Goal: Navigation & Orientation: Find specific page/section

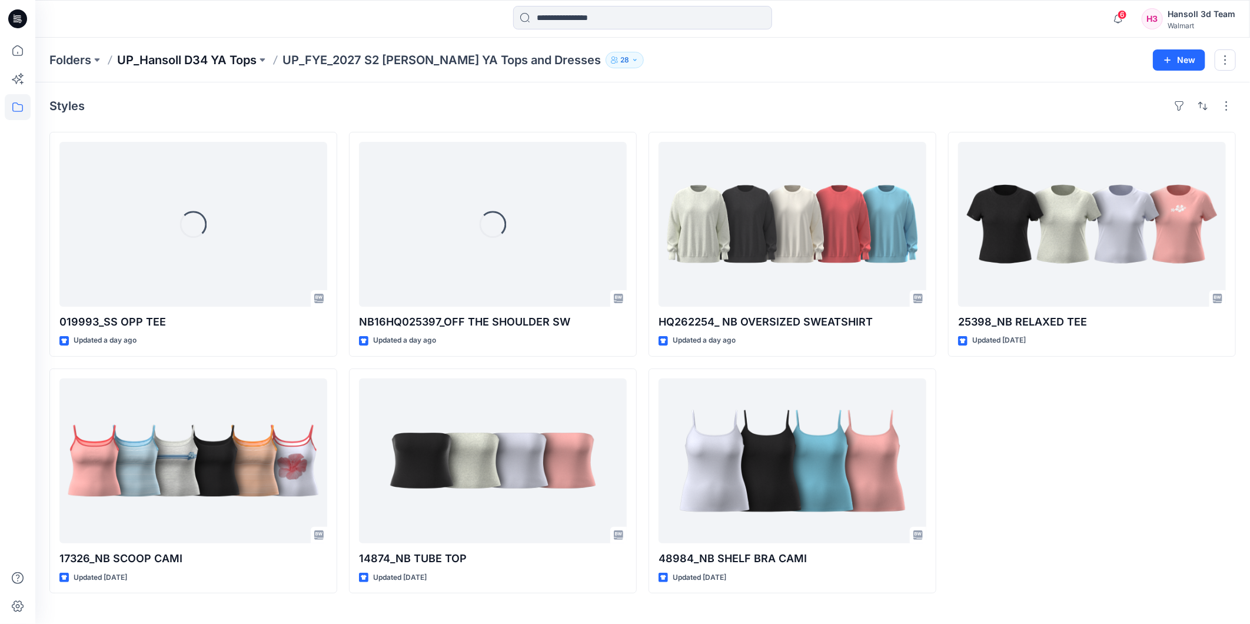
click at [217, 61] on p "UP_Hansoll D34 YA Tops" at bounding box center [186, 60] width 139 height 16
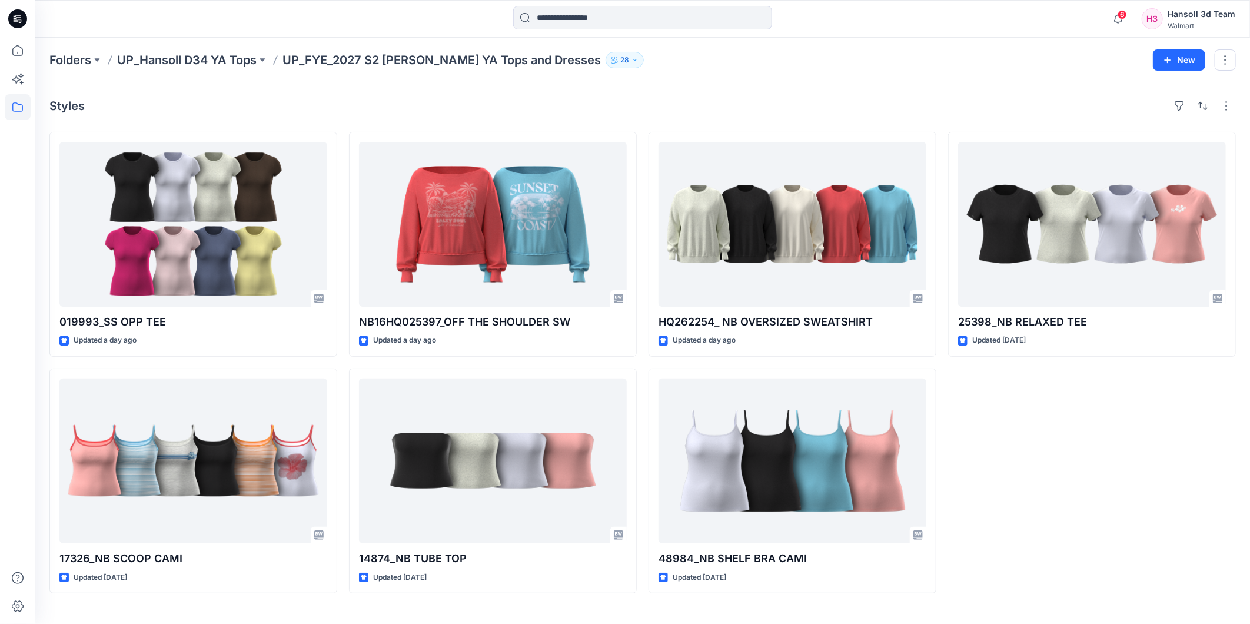
click at [238, 69] on div "Folders UP_Hansoll D34 YA Tops UP_FYE_2027 S2 [PERSON_NAME] YA Tops and Dresses…" at bounding box center [642, 60] width 1215 height 45
click at [222, 57] on p "UP_Hansoll D34 YA Tops" at bounding box center [186, 60] width 139 height 16
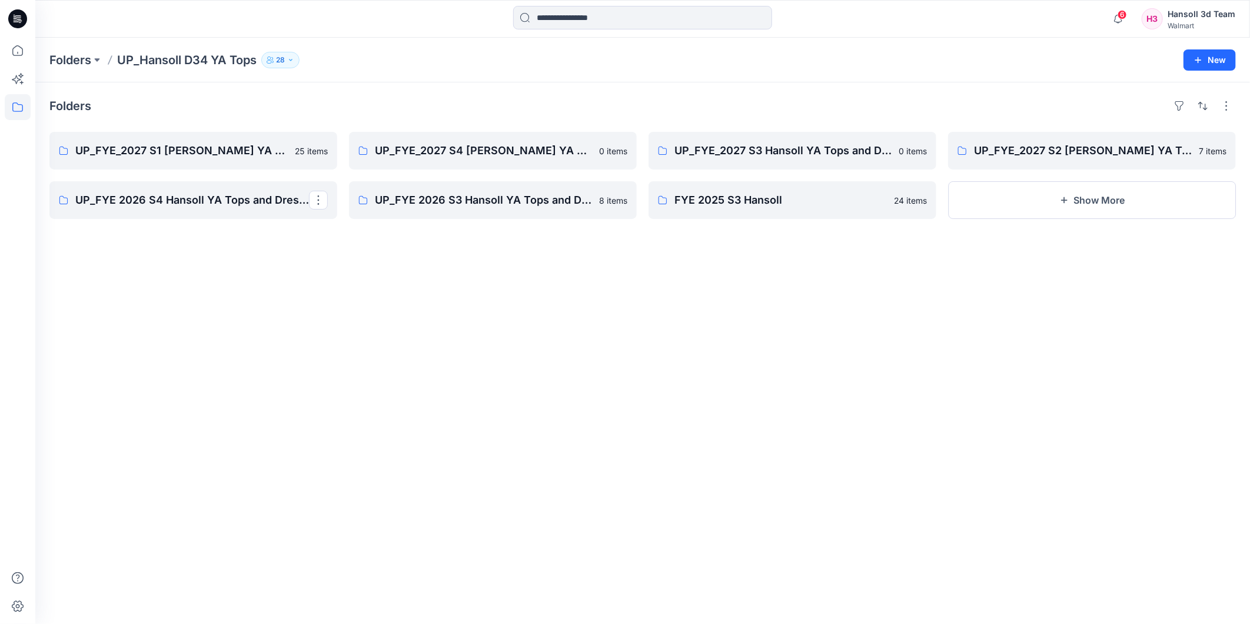
click at [361, 286] on div "Folders UP_FYE_2027 S1 Hansoll YA Tops and Dresses 25 items UP_FYE 2026 S4 Hans…" at bounding box center [642, 352] width 1215 height 541
click at [777, 151] on p "UP_FYE_2027 S3 Hansoll YA Tops and Dresses" at bounding box center [791, 150] width 234 height 16
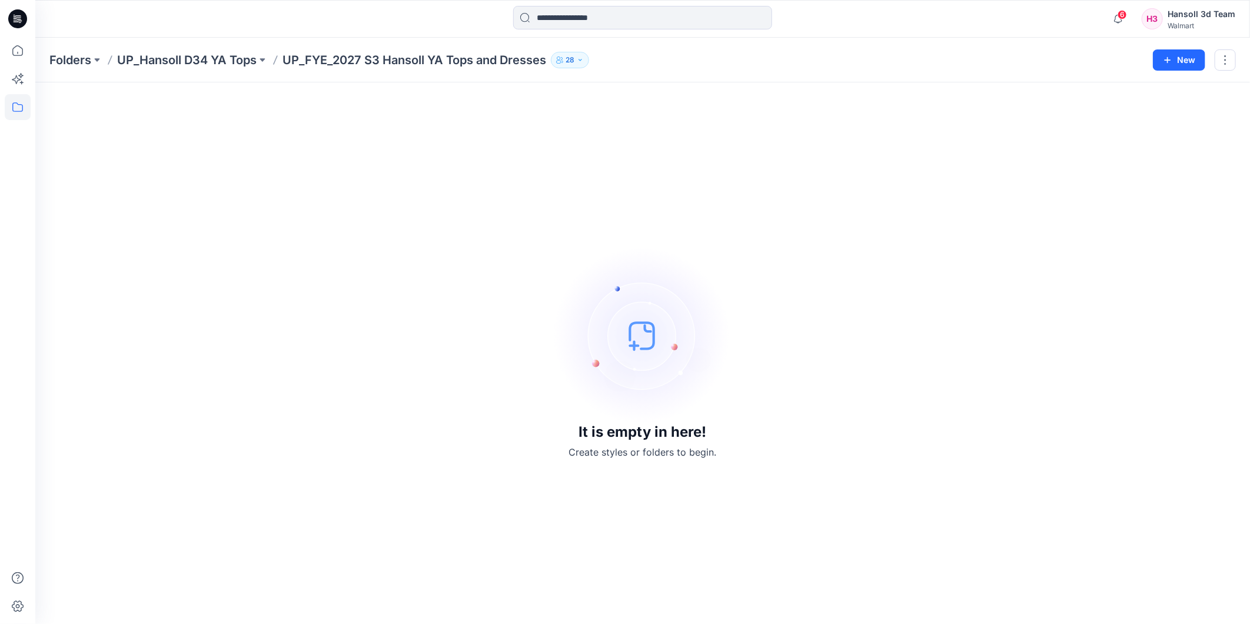
click at [506, 337] on div "It is empty in here! Create styles or folders to begin." at bounding box center [642, 353] width 1186 height 513
drag, startPoint x: 457, startPoint y: 396, endPoint x: 460, endPoint y: 384, distance: 12.6
click at [458, 391] on div "It is empty in here! Create styles or folders to begin." at bounding box center [642, 353] width 1186 height 513
